Goal: Transaction & Acquisition: Download file/media

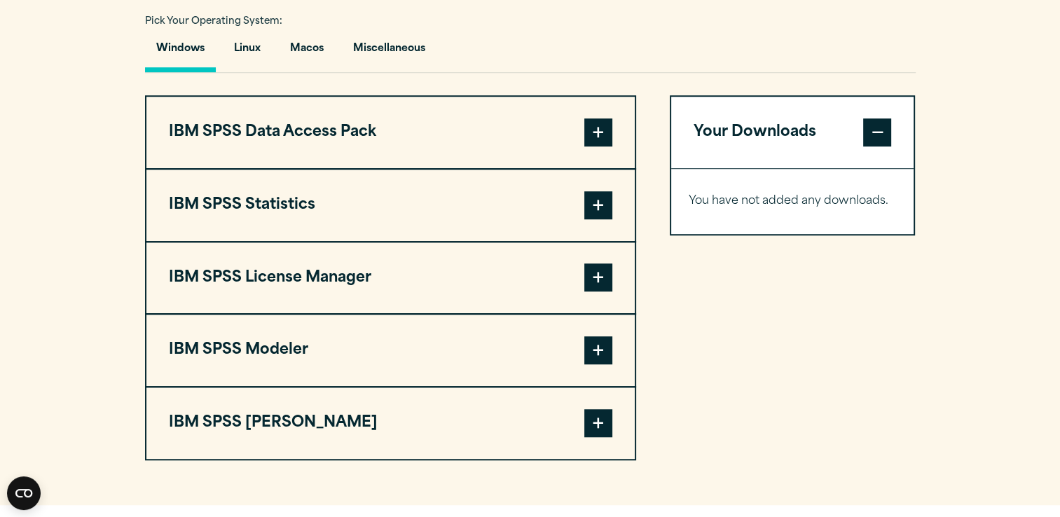
scroll to position [1046, 0]
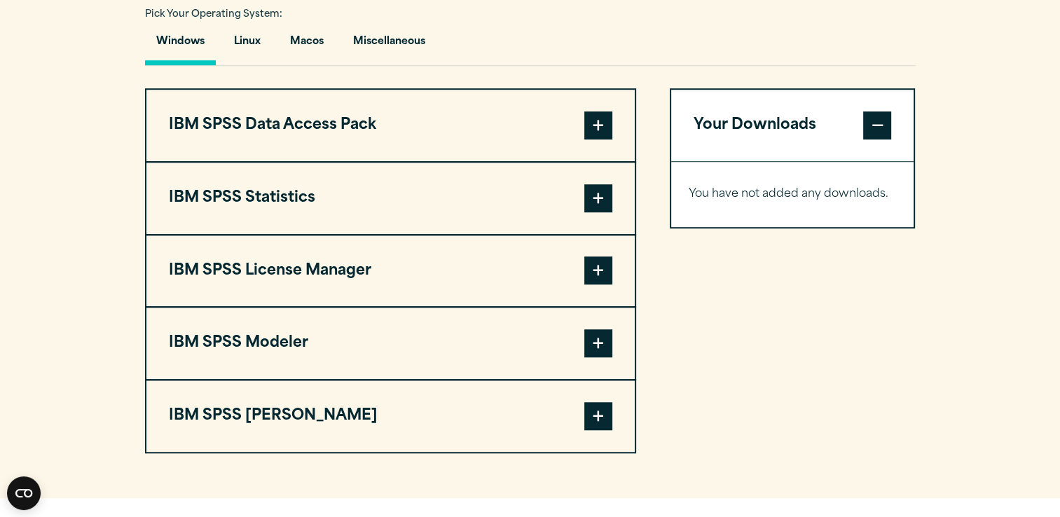
click at [589, 194] on span at bounding box center [598, 198] width 28 height 28
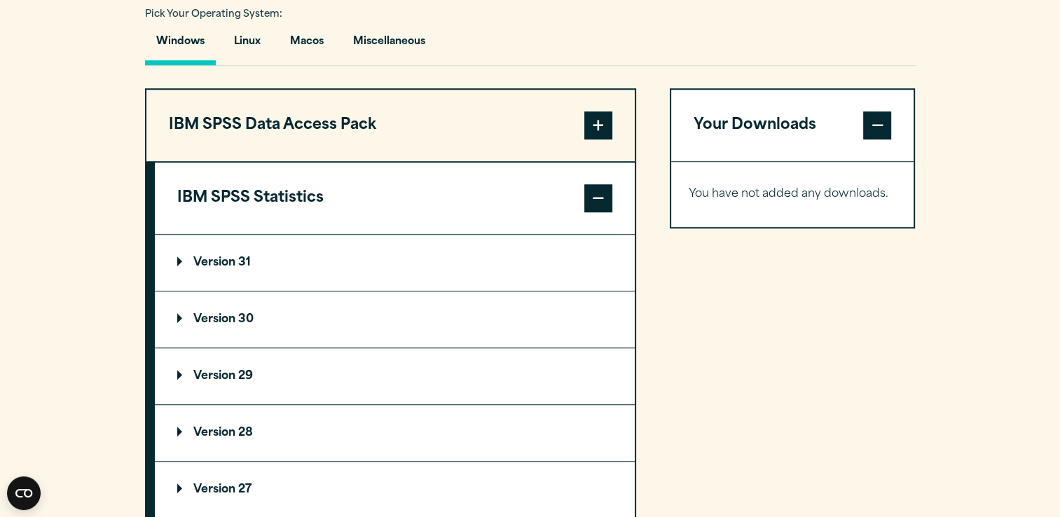
click at [188, 257] on p "Version 31" at bounding box center [214, 262] width 74 height 11
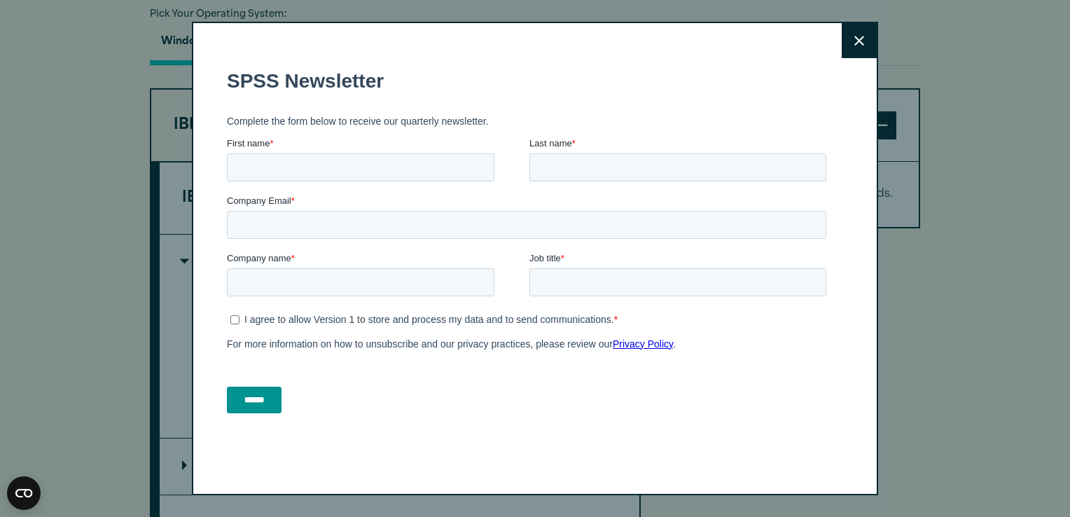
click at [857, 48] on button "Close" at bounding box center [859, 40] width 35 height 35
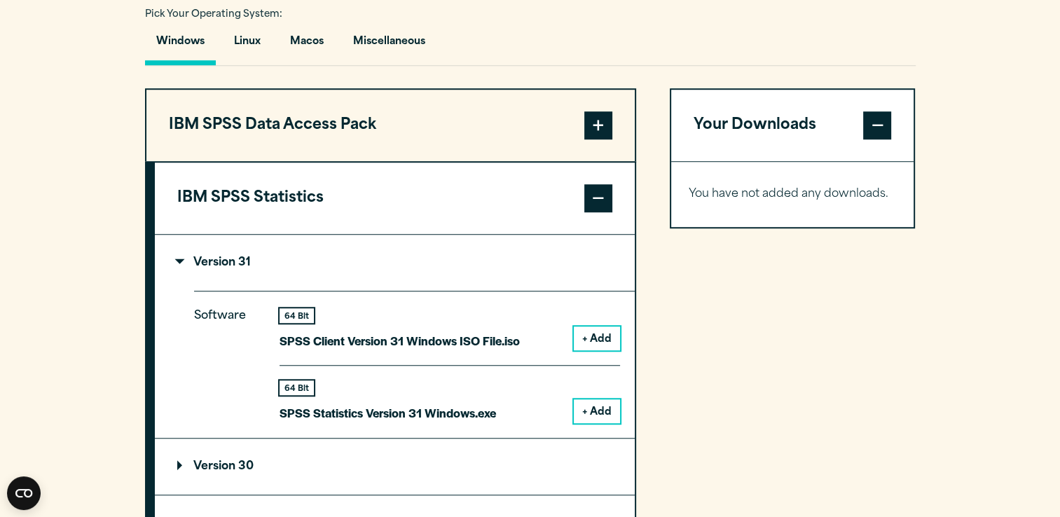
click at [604, 340] on button "+ Add" at bounding box center [597, 338] width 46 height 24
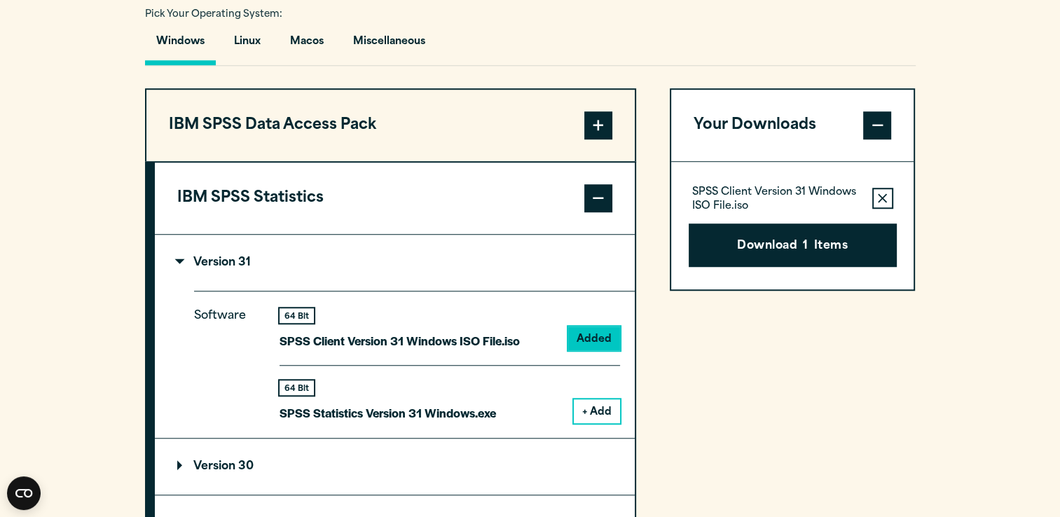
click at [594, 410] on button "+ Add" at bounding box center [597, 411] width 46 height 24
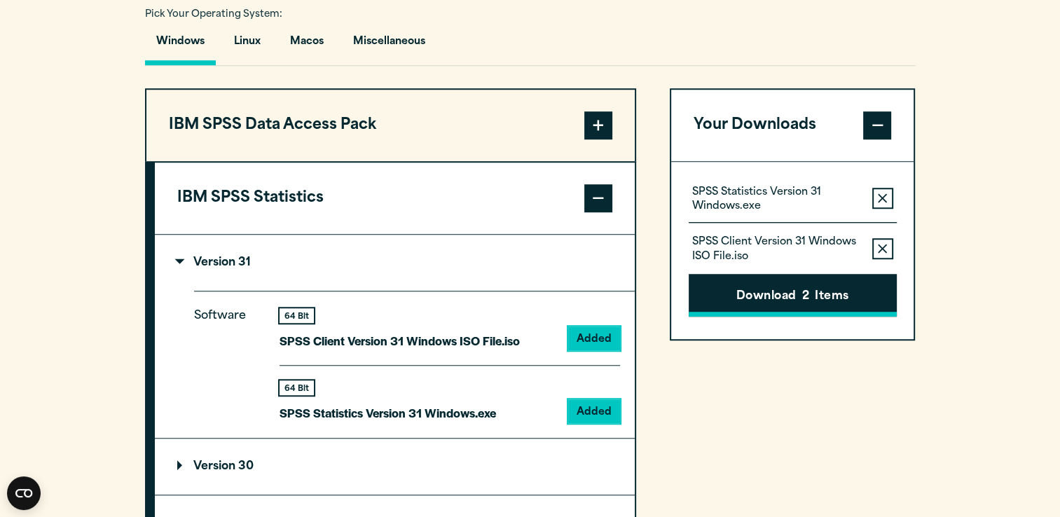
click at [793, 287] on button "Download 2 Items" at bounding box center [792, 295] width 208 height 43
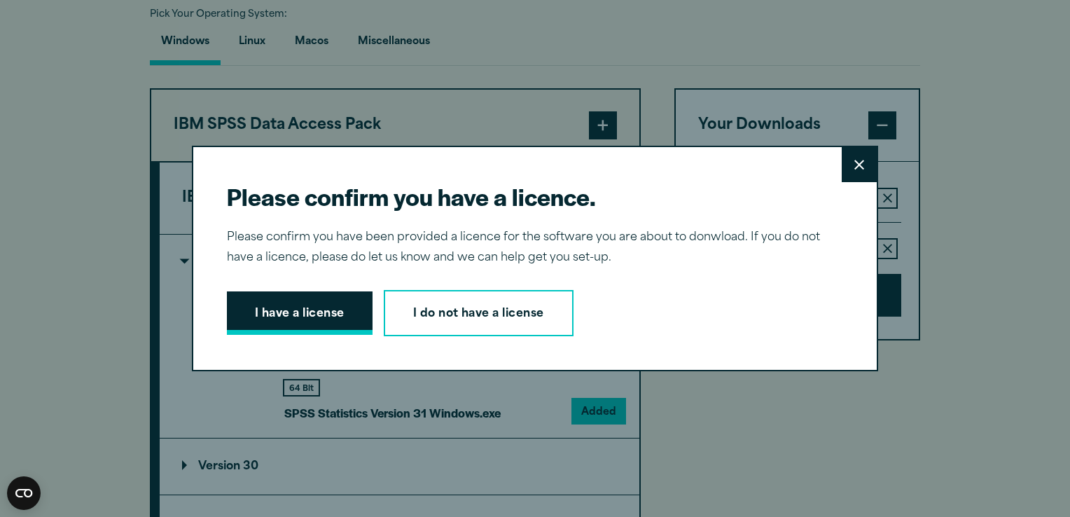
click at [298, 322] on button "I have a license" at bounding box center [300, 312] width 146 height 43
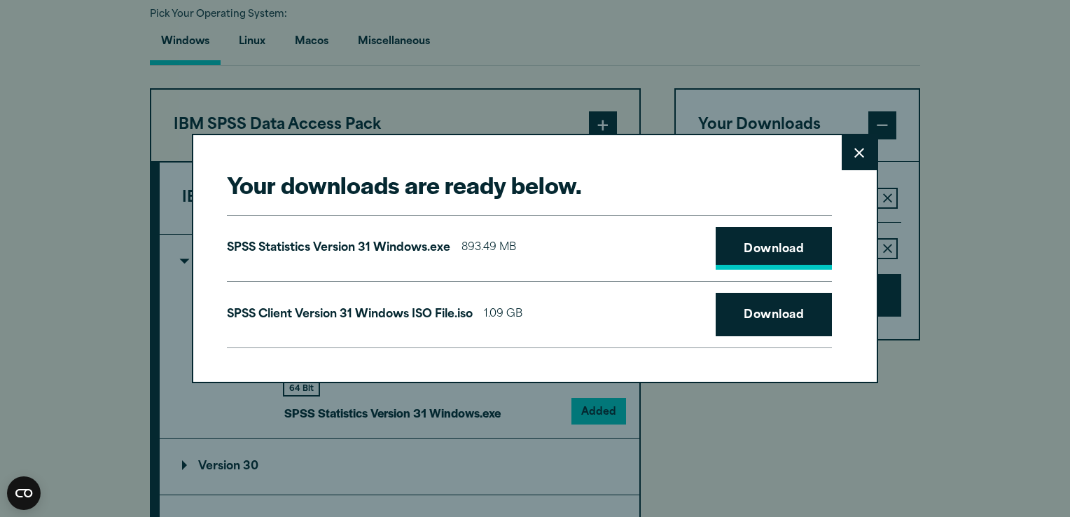
click at [799, 257] on link "Download" at bounding box center [774, 248] width 116 height 43
click at [782, 305] on link "Download" at bounding box center [774, 314] width 116 height 43
click at [971, 155] on div "Your downloads are ready below. Close SPSS Statistics Version 31 Windows.exe 89…" at bounding box center [535, 258] width 1070 height 517
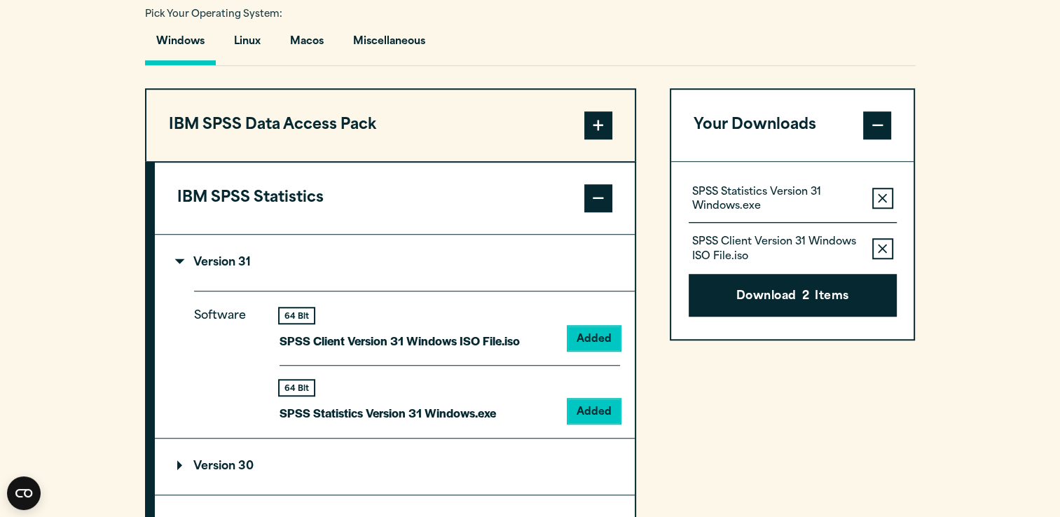
click at [213, 251] on summary "Version 31" at bounding box center [395, 263] width 480 height 56
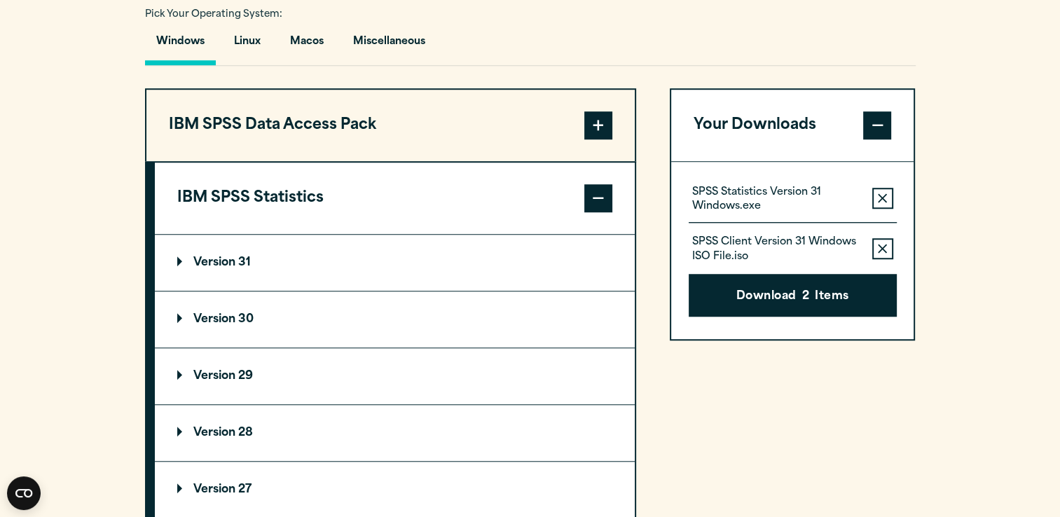
click at [213, 251] on summary "Version 31" at bounding box center [395, 263] width 480 height 56
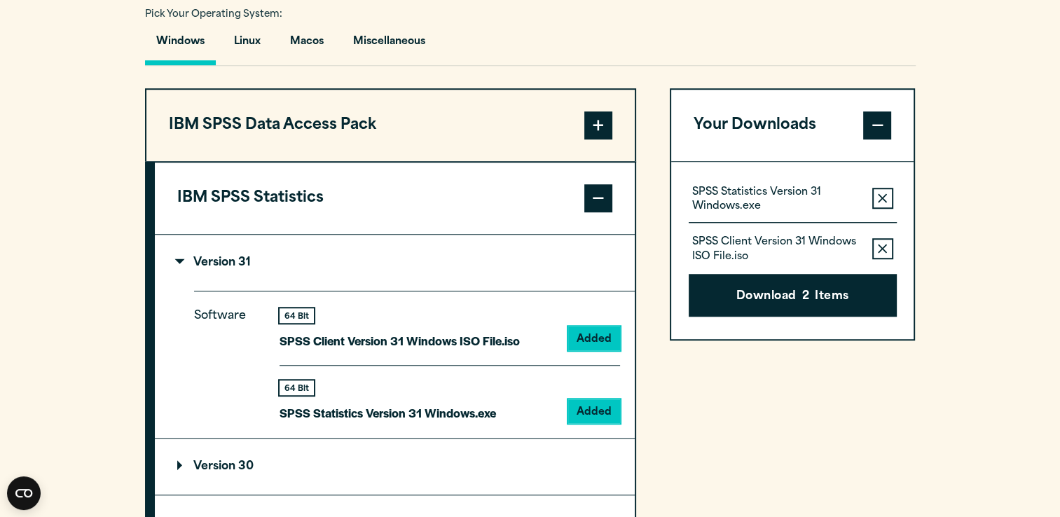
click at [495, 360] on div "64 Bit SPSS Client Version 31 Windows ISO File.iso Added" at bounding box center [449, 336] width 340 height 57
